Goal: Information Seeking & Learning: Learn about a topic

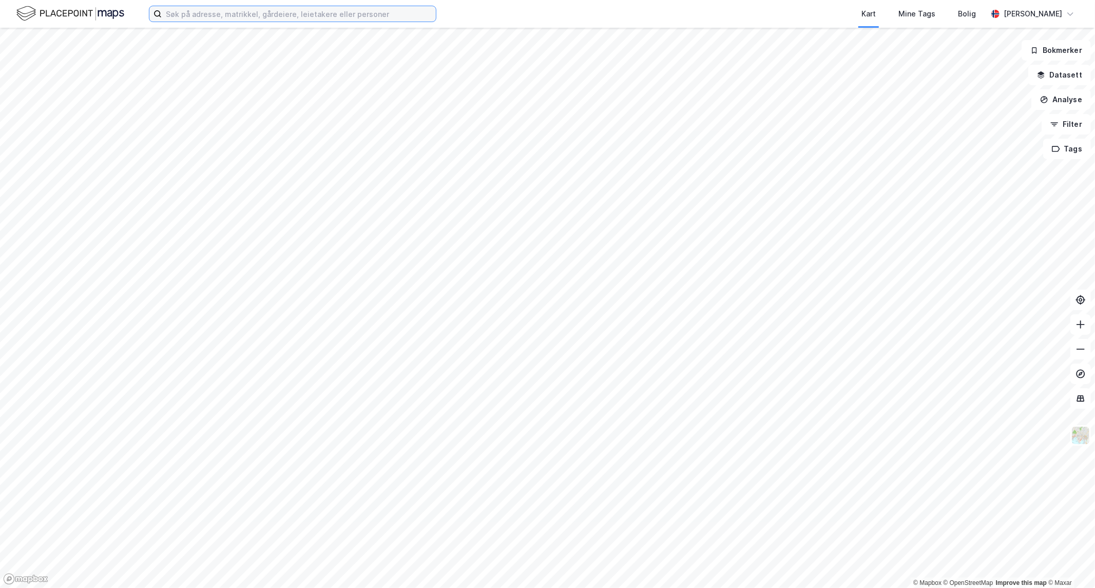
click at [319, 17] on input at bounding box center [299, 13] width 274 height 15
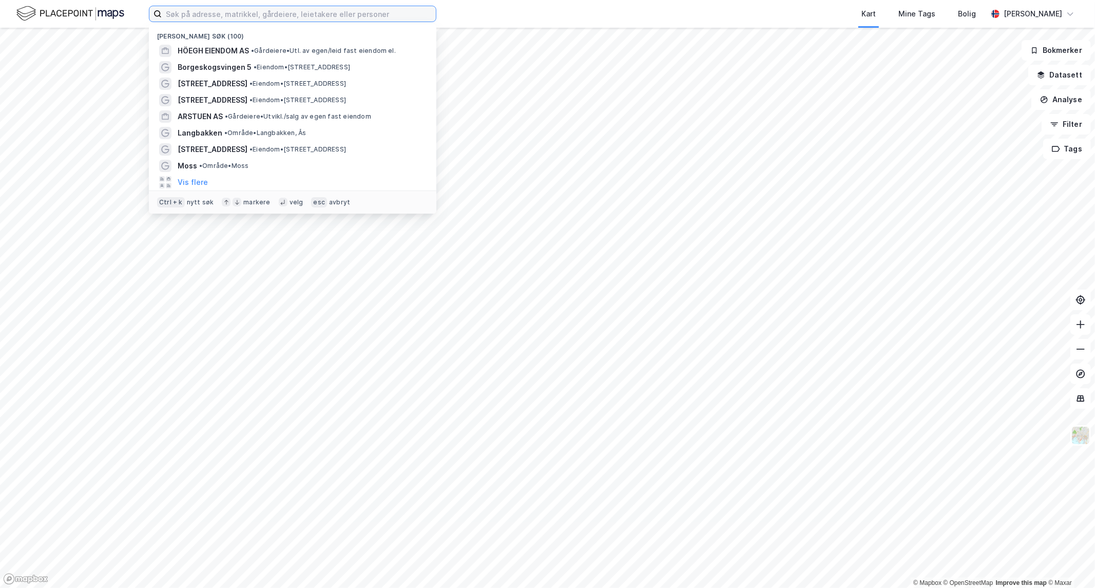
paste input "Gamle Forusvei 50"
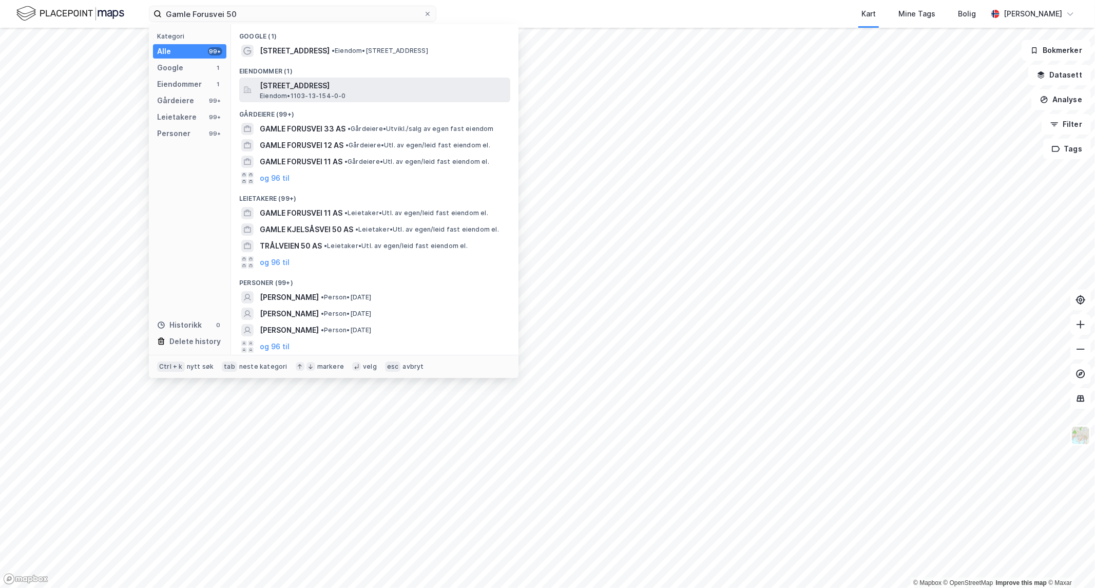
click at [312, 83] on span "[STREET_ADDRESS]" at bounding box center [383, 86] width 246 height 12
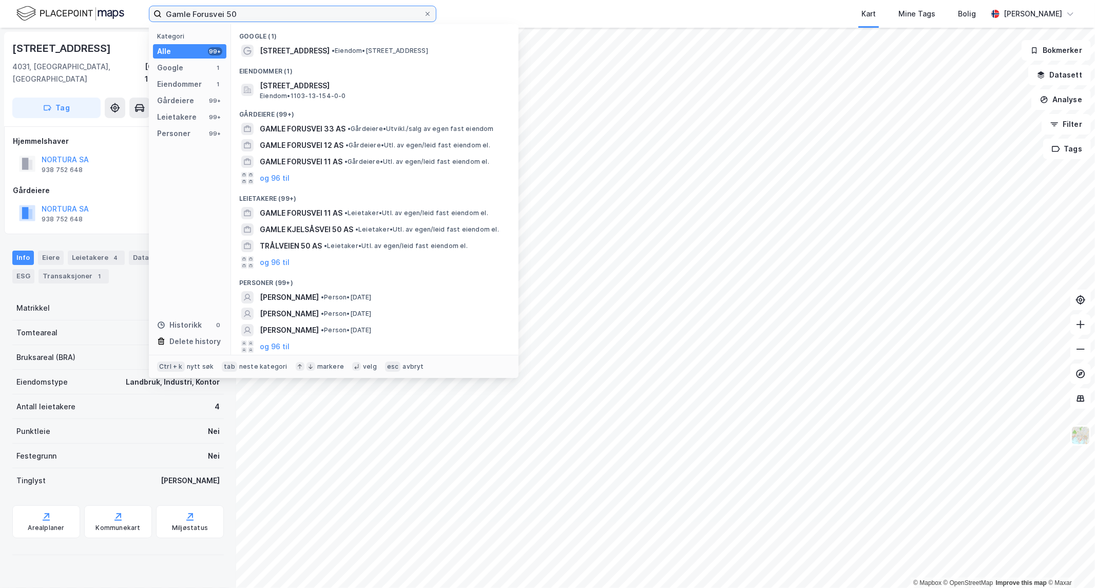
drag, startPoint x: 260, startPoint y: 17, endPoint x: 79, endPoint y: 23, distance: 181.8
click at [79, 23] on div "Gamle Forusvei 50 Kategori Alle 99+ Google 1 Eiendommer 1 Gårdeiere 99+ Leietak…" at bounding box center [547, 14] width 1095 height 28
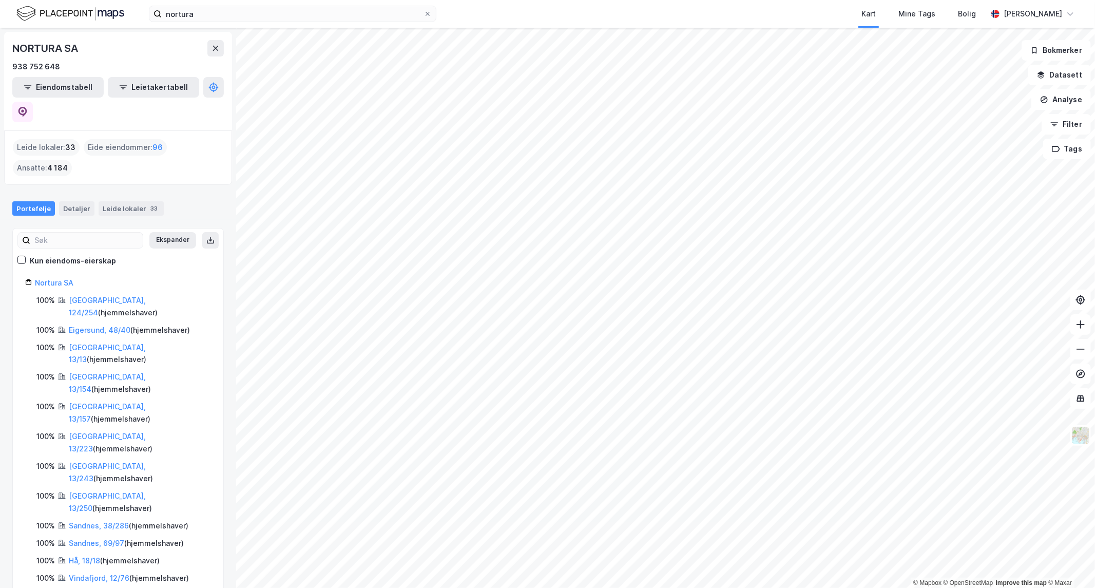
click at [209, 26] on div "nortura Kart Mine Tags Bolig [PERSON_NAME]" at bounding box center [547, 14] width 1095 height 28
click at [211, 19] on input "nortura" at bounding box center [293, 13] width 262 height 15
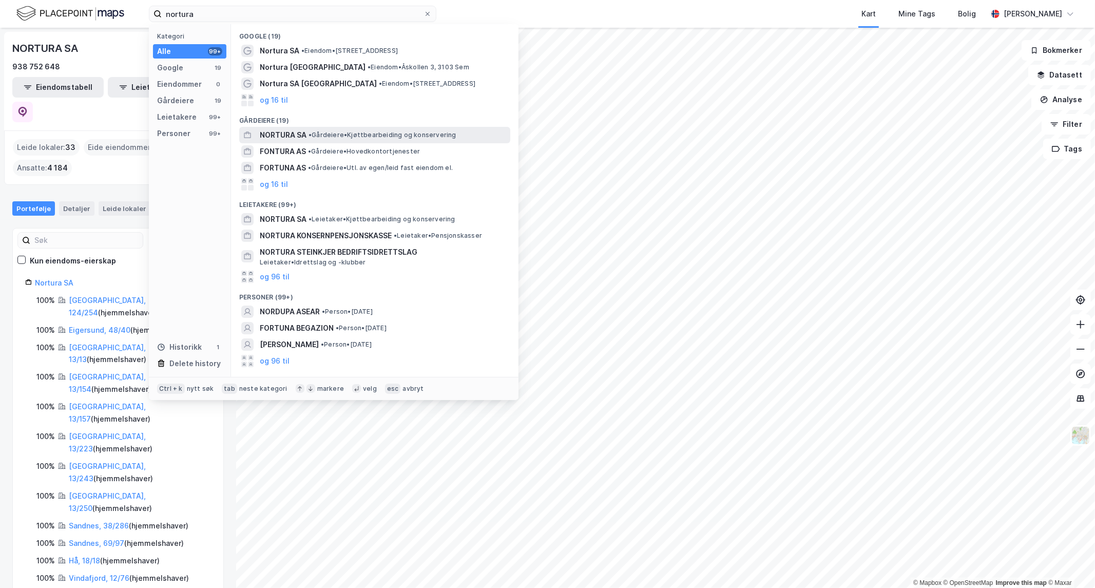
click at [288, 136] on span "NORTURA SA" at bounding box center [283, 135] width 47 height 12
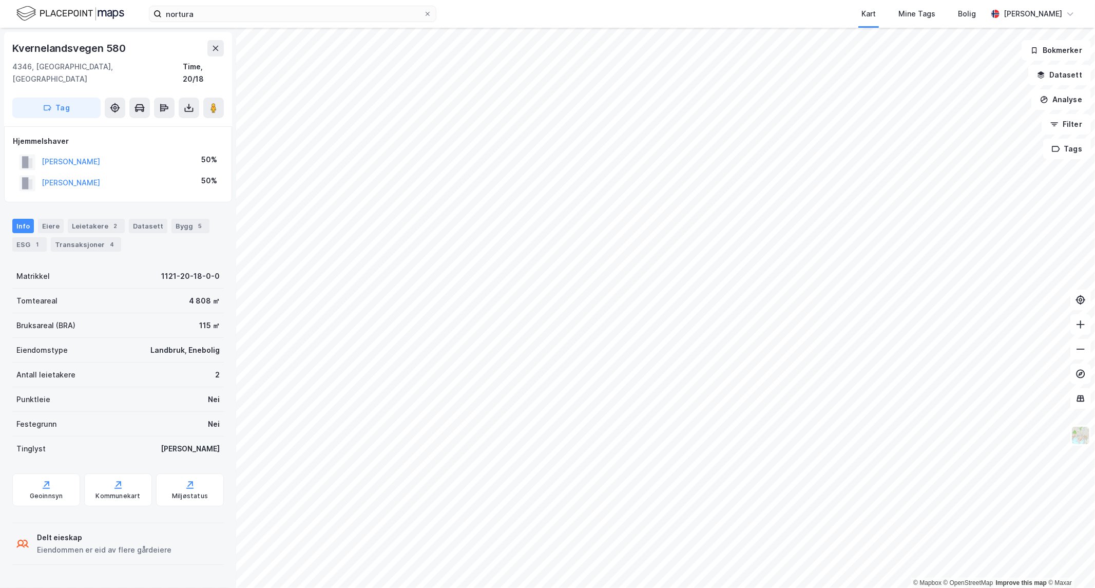
click at [224, 56] on div "Kvernelandsvegen 580 4346, [GEOGRAPHIC_DATA], [GEOGRAPHIC_DATA] Time, 20/18 Tag" at bounding box center [118, 79] width 228 height 94
click at [218, 51] on icon at bounding box center [215, 48] width 8 height 8
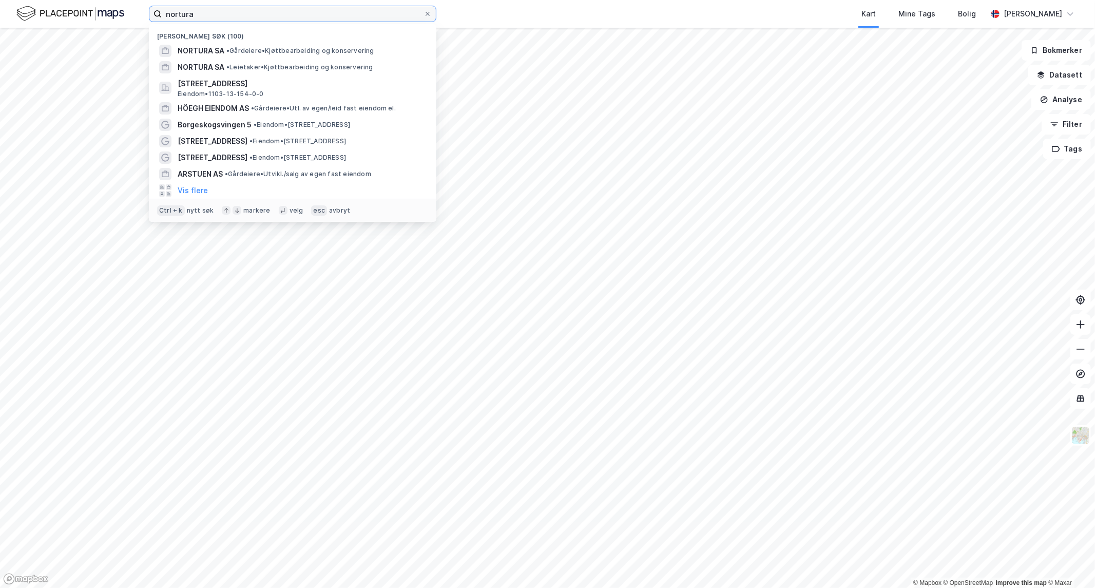
click at [199, 12] on input "nortura" at bounding box center [293, 13] width 262 height 15
click at [209, 50] on span "NORTURA SA" at bounding box center [201, 51] width 47 height 12
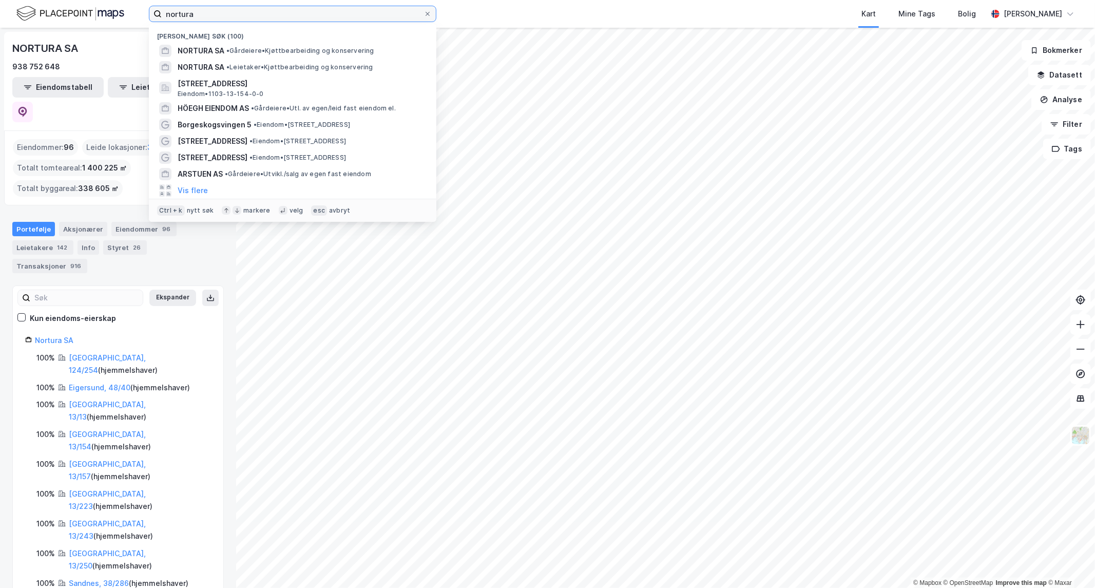
drag, startPoint x: 222, startPoint y: 19, endPoint x: 0, endPoint y: -30, distance: 227.6
click at [0, 0] on html "nortura Nylige søk (100) NORTURA SA • Gårdeiere • Kjøttbearbeiding og konserver…" at bounding box center [547, 294] width 1095 height 588
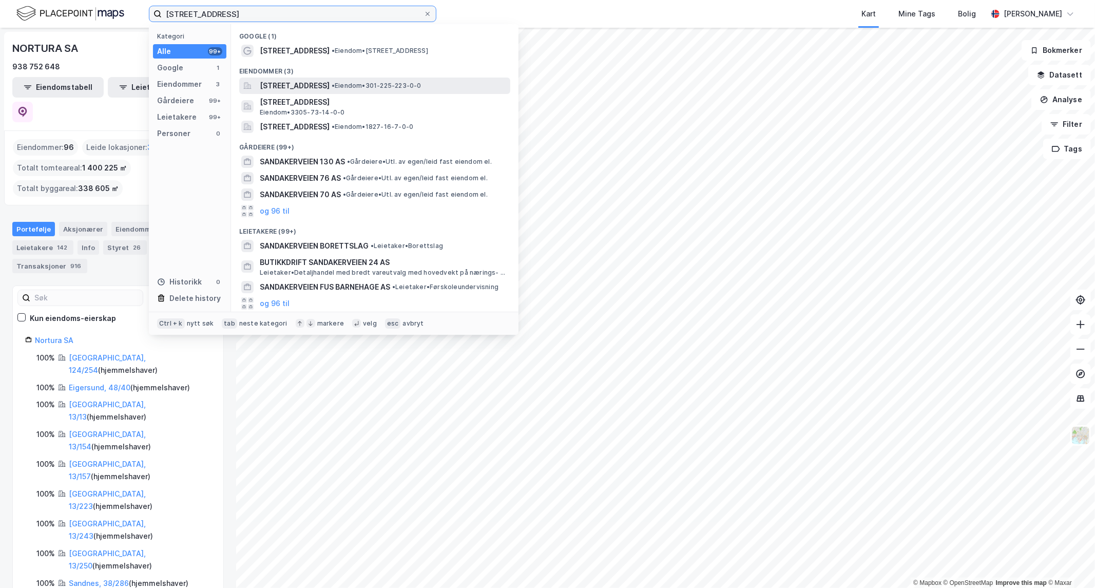
type input "[STREET_ADDRESS]"
click at [330, 80] on span "[STREET_ADDRESS]" at bounding box center [295, 86] width 70 height 12
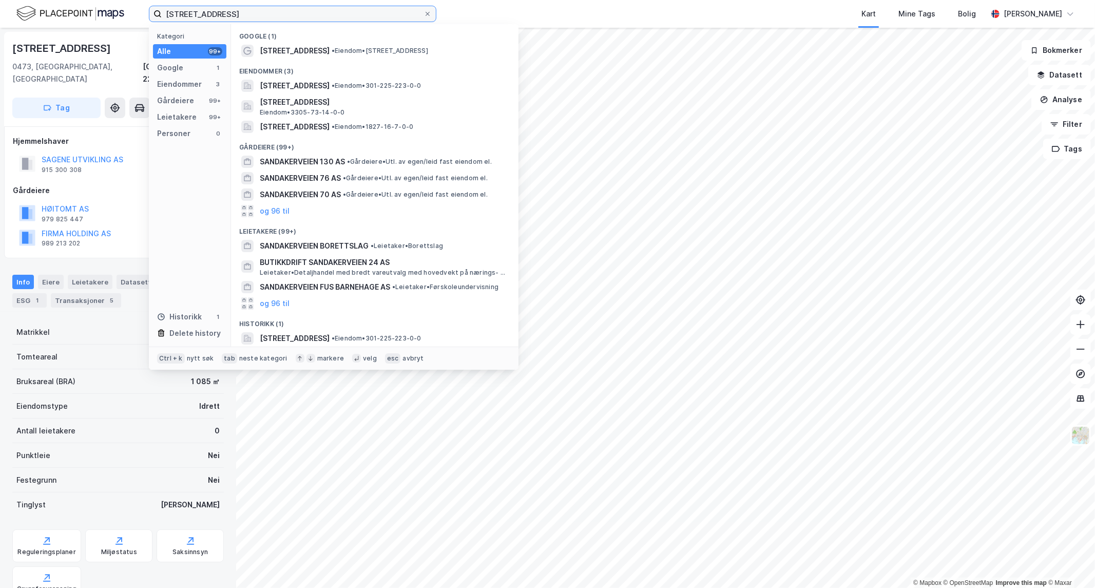
drag, startPoint x: 254, startPoint y: 14, endPoint x: 24, endPoint y: 25, distance: 230.2
click at [24, 25] on div "sandakerveien 3 Kategori Alle 99+ Google 1 Eiendommer 3 Gårdeiere 99+ Leietaker…" at bounding box center [547, 14] width 1095 height 28
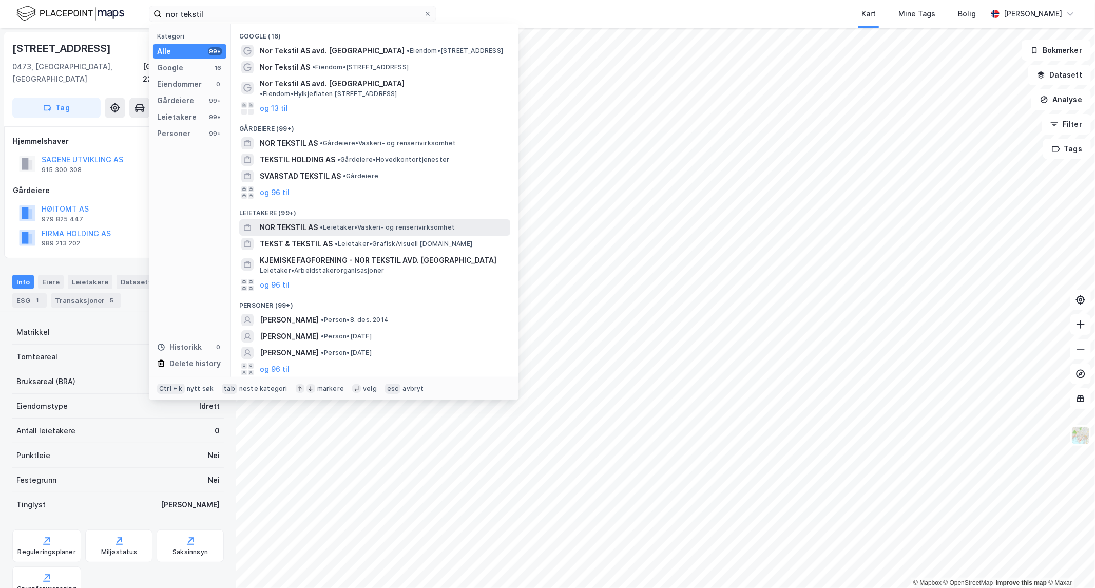
click at [326, 223] on span "• Leietaker • Vaskeri- og renserivirksomhet" at bounding box center [387, 227] width 135 height 8
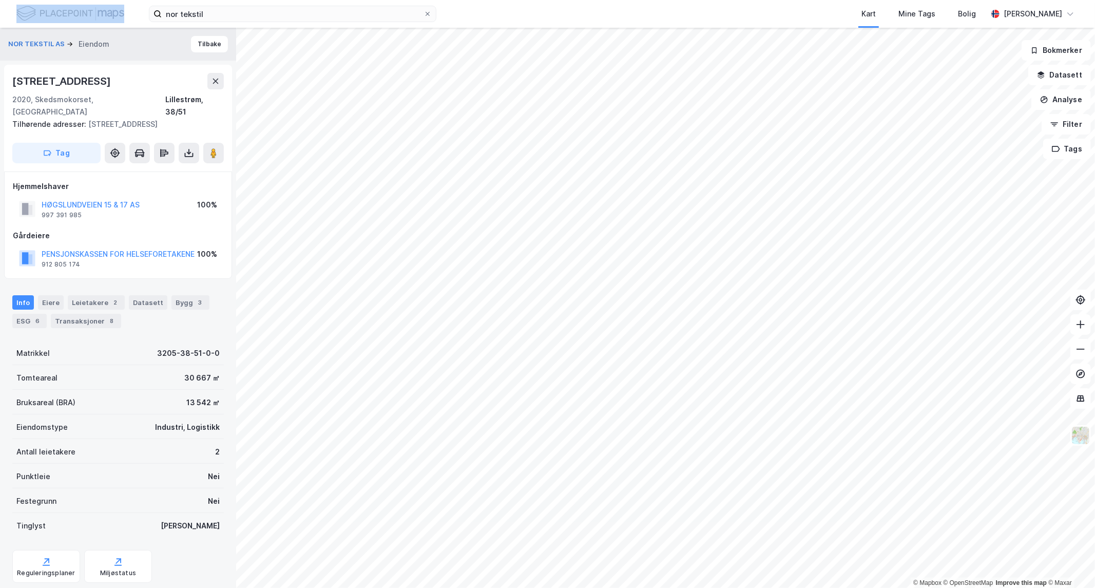
drag, startPoint x: 242, startPoint y: 24, endPoint x: 74, endPoint y: 7, distance: 168.6
click at [74, 7] on div "nor tekstil Kart Mine Tags Bolig [PERSON_NAME]" at bounding box center [547, 14] width 1095 height 28
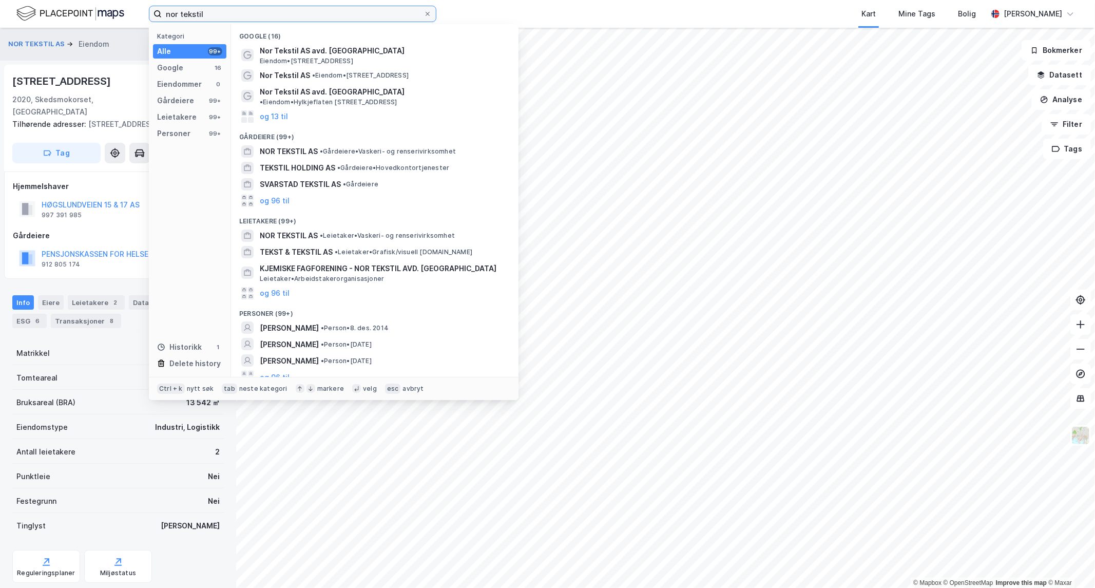
drag, startPoint x: 212, startPoint y: 9, endPoint x: 0, endPoint y: 26, distance: 212.7
click at [0, 26] on div "nor tekstil Kategori Alle 99+ Google 16 Eiendommer 0 Gårdeiere 99+ Leietakere 9…" at bounding box center [547, 14] width 1095 height 28
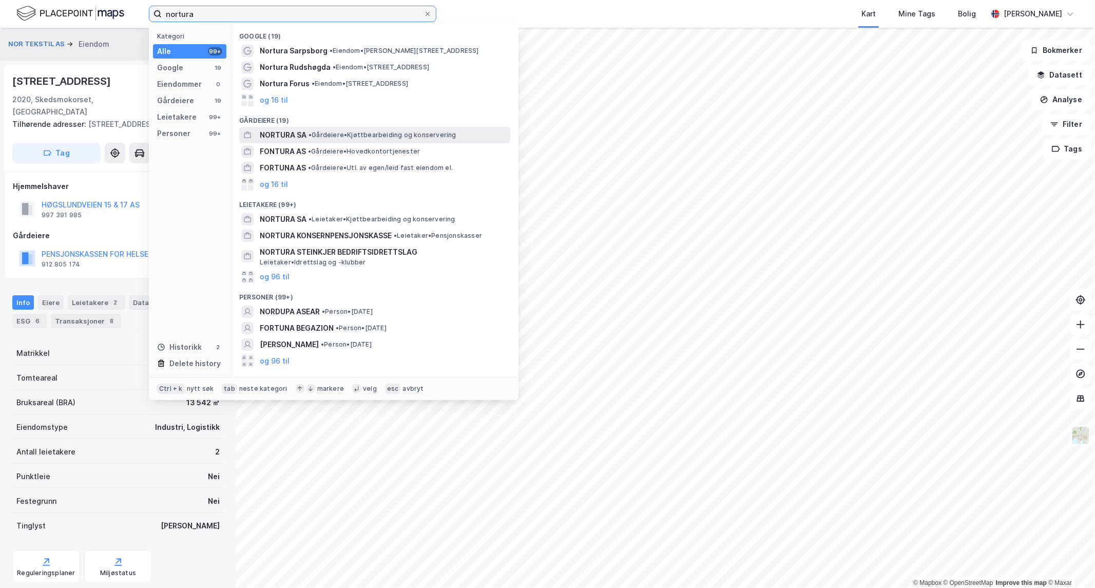
type input "nortura"
click at [317, 134] on span "• Gårdeiere • Kjøttbearbeiding og konservering" at bounding box center [382, 135] width 148 height 8
